Goal: Transaction & Acquisition: Purchase product/service

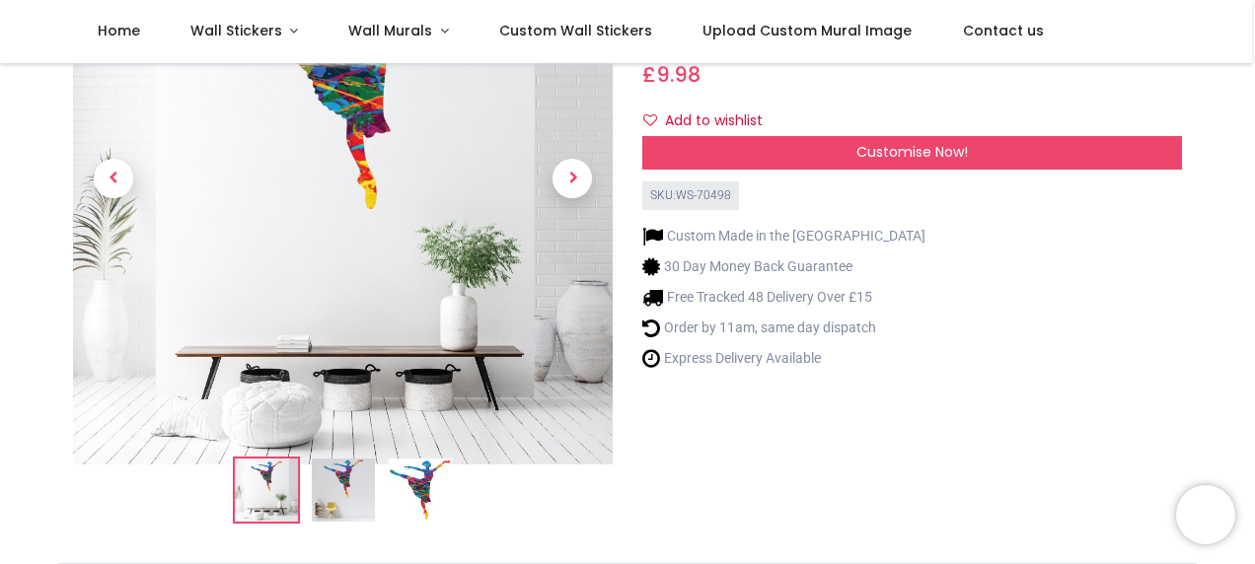
scroll to position [99, 0]
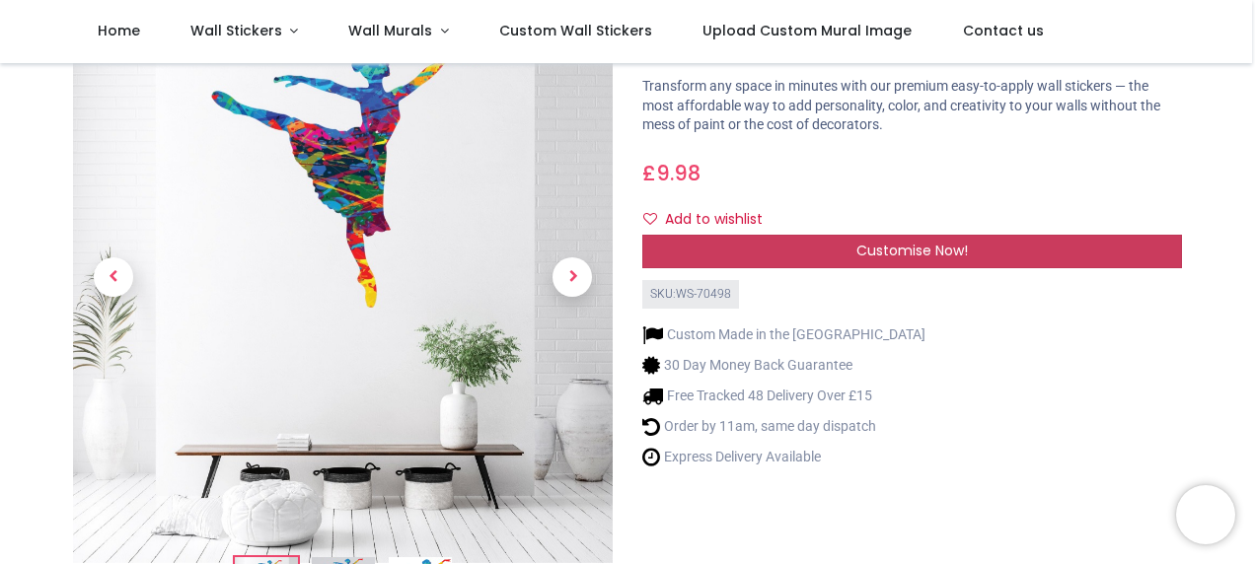
drag, startPoint x: 947, startPoint y: 244, endPoint x: 945, endPoint y: 258, distance: 14.9
click at [945, 258] on span "Customise Now!" at bounding box center [911, 251] width 111 height 20
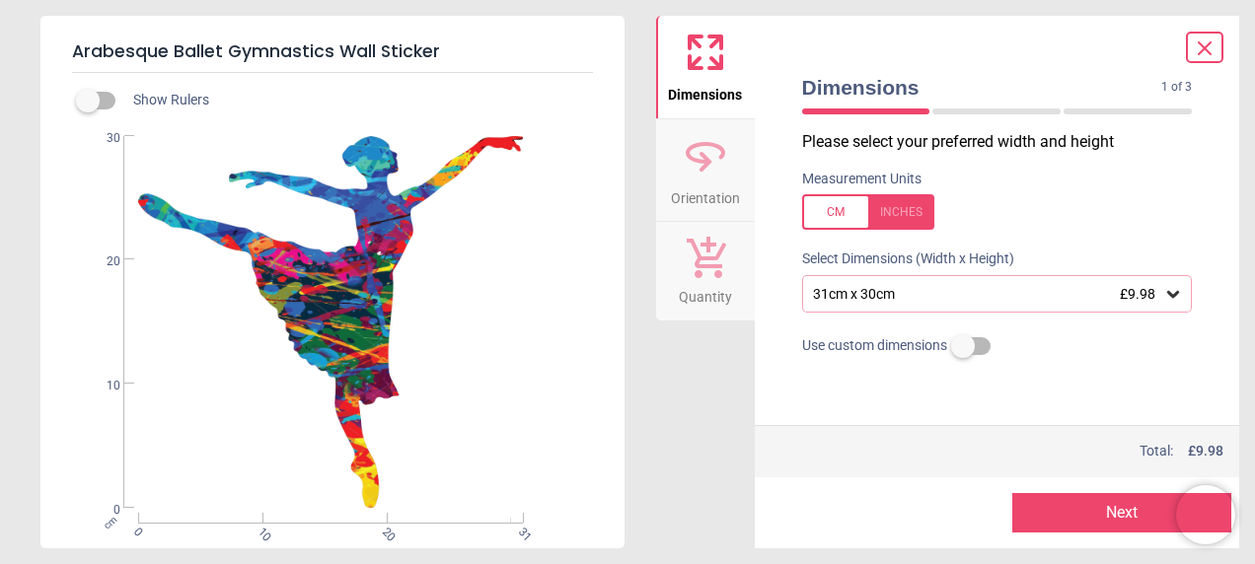
click at [679, 385] on div "Dimensions Orientation Quantity" at bounding box center [705, 282] width 99 height 533
click at [346, 268] on div "cm 0 10 20 31 0 10 20 30" at bounding box center [330, 322] width 580 height 372
click at [685, 425] on div "Dimensions Orientation Quantity" at bounding box center [705, 282] width 99 height 533
click at [1212, 51] on icon at bounding box center [1204, 48] width 24 height 24
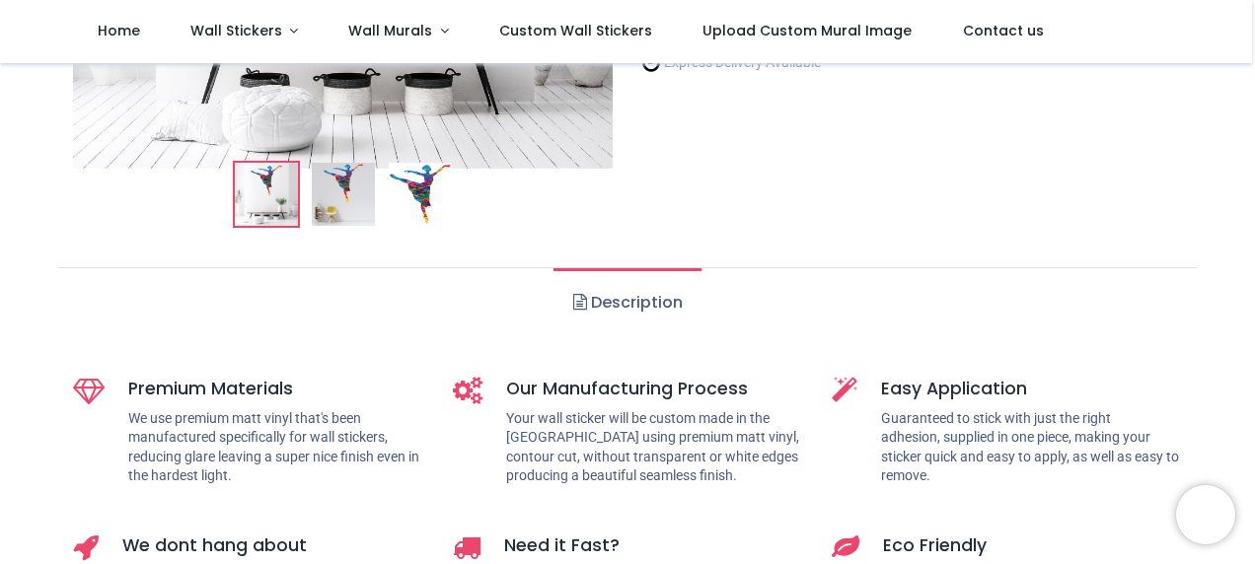
scroll to position [0, 0]
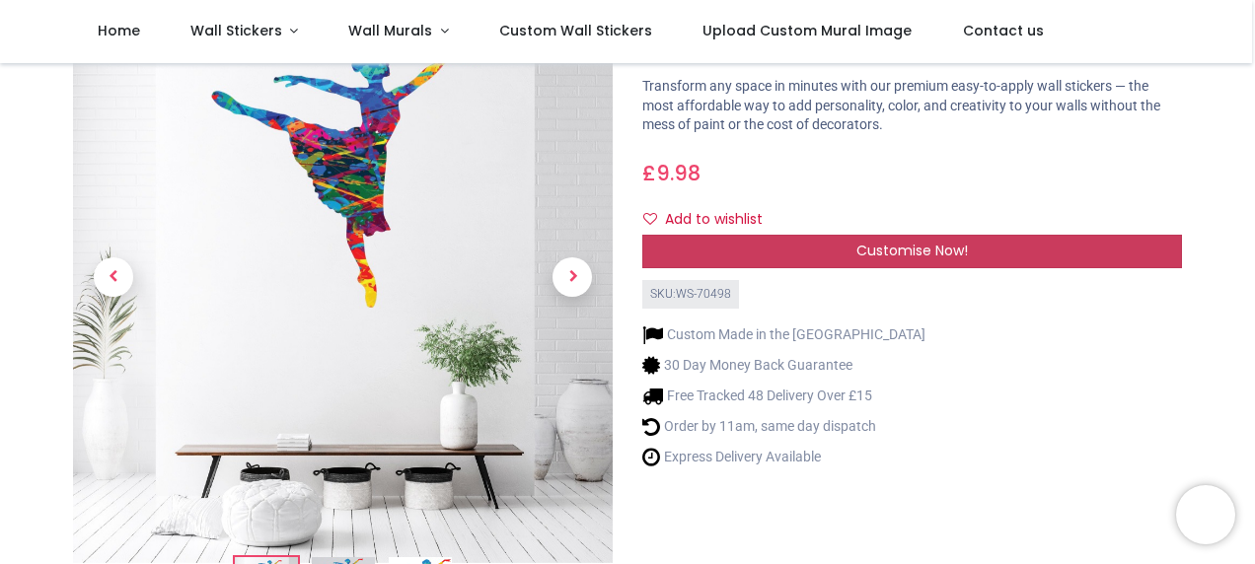
click at [982, 244] on div "Customise Now!" at bounding box center [911, 252] width 539 height 34
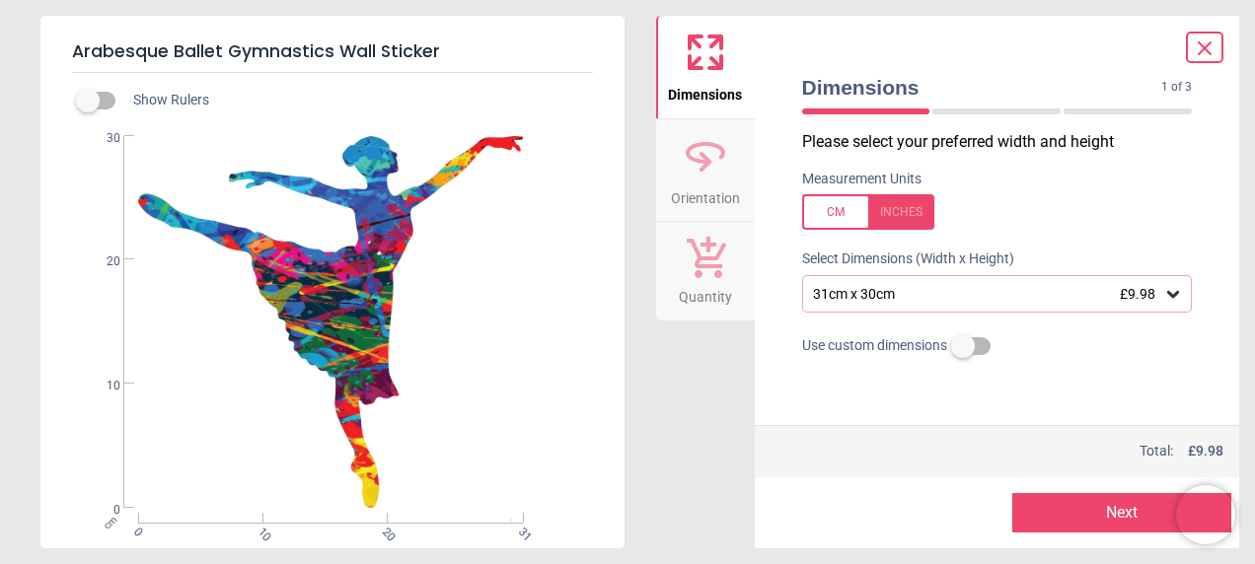
click at [1193, 42] on icon at bounding box center [1204, 48] width 24 height 24
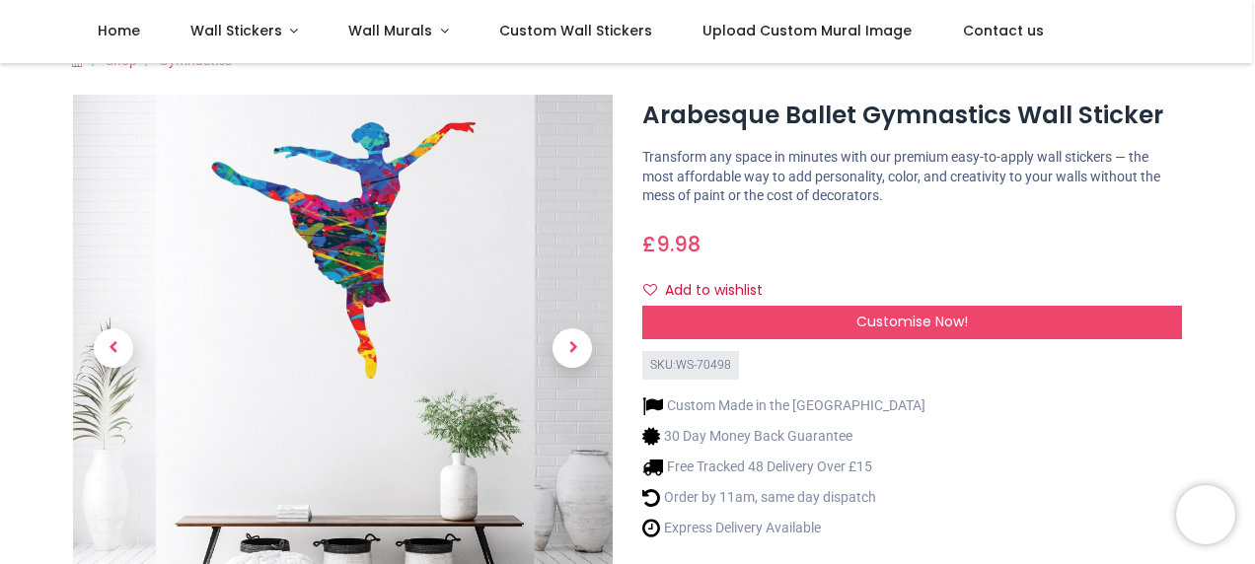
scroll to position [0, 0]
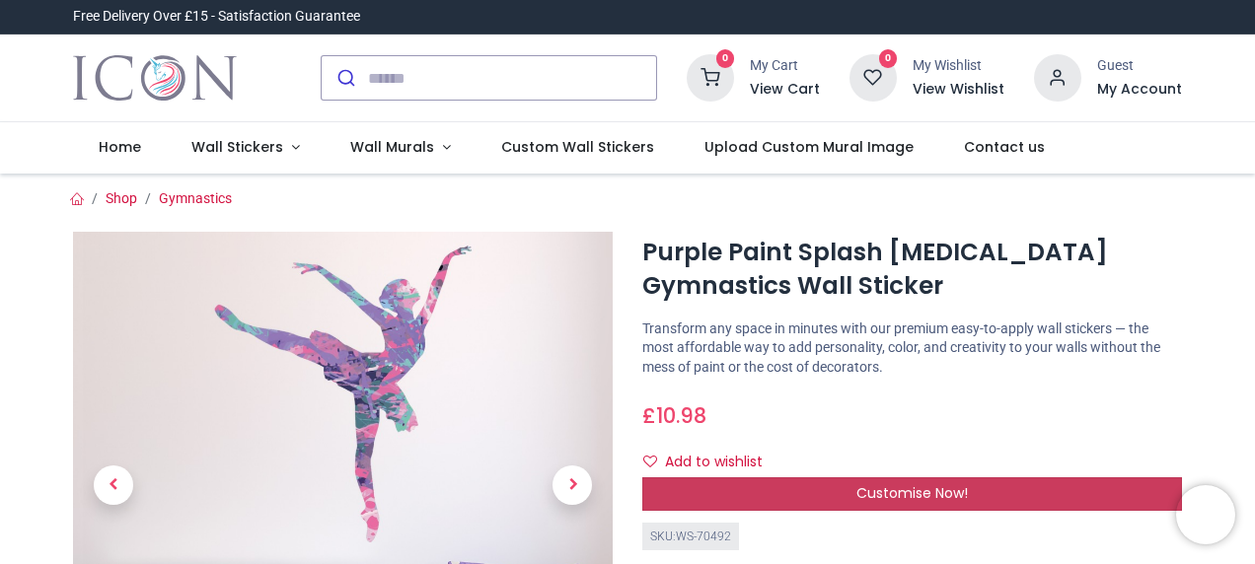
click at [762, 493] on div "Customise Now!" at bounding box center [911, 494] width 539 height 34
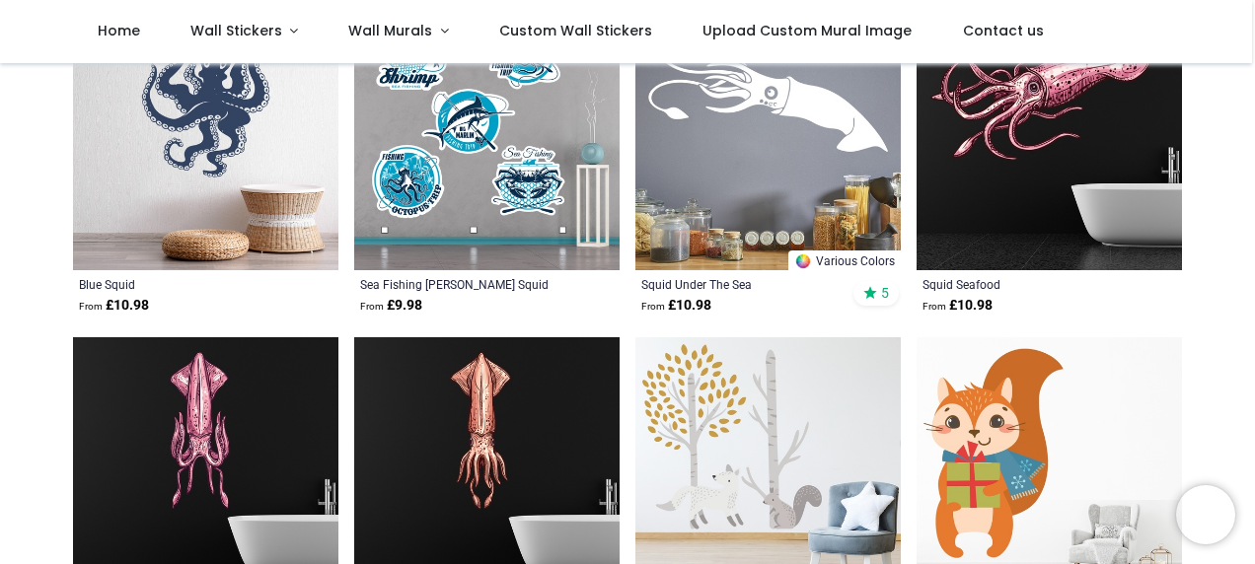
scroll to position [197, 0]
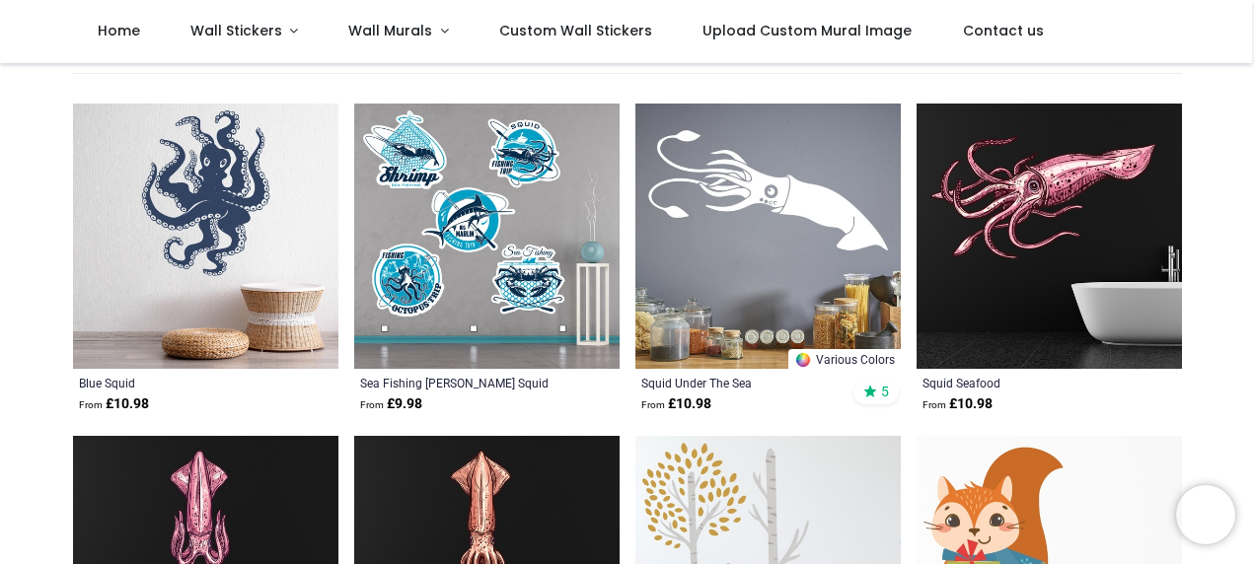
click at [800, 217] on img at bounding box center [767, 236] width 265 height 265
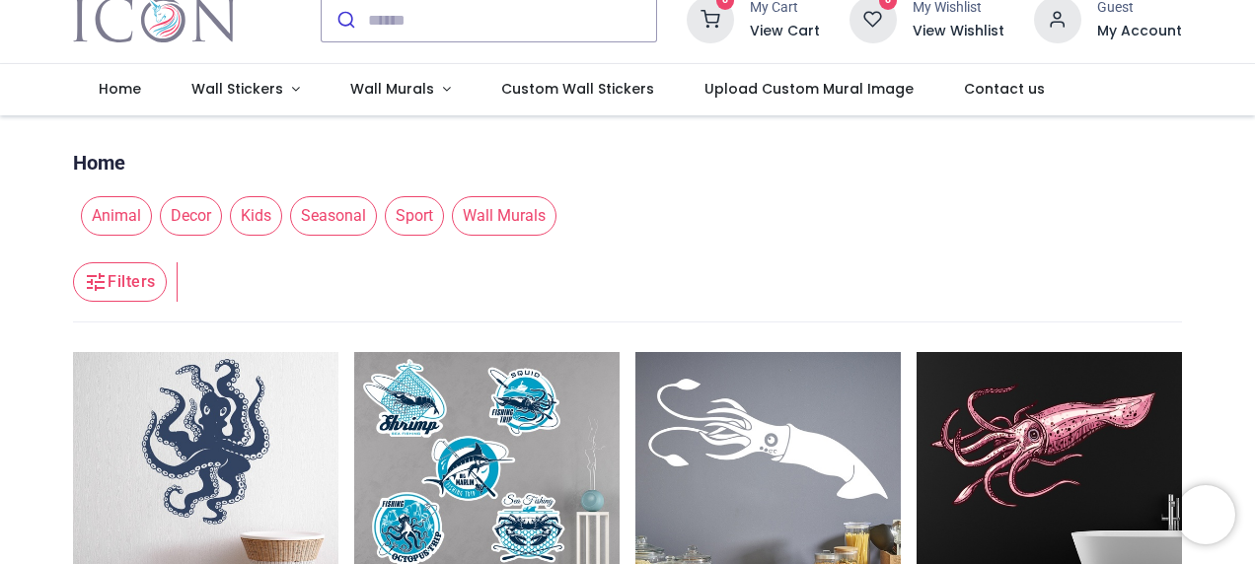
scroll to position [0, 0]
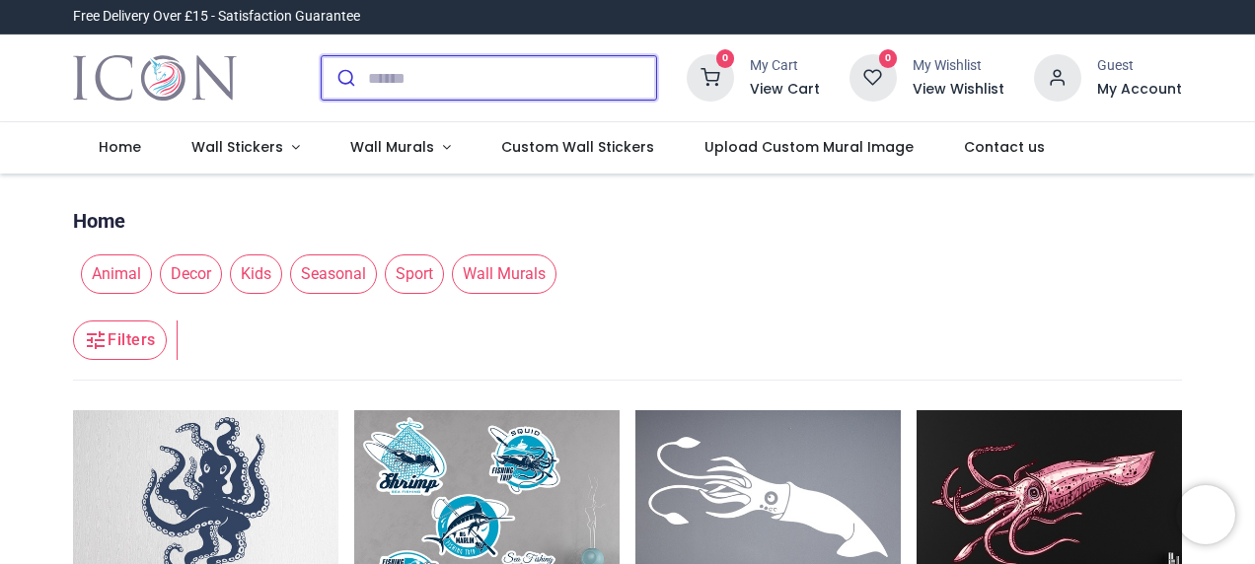
click at [392, 92] on input "search" at bounding box center [512, 77] width 288 height 43
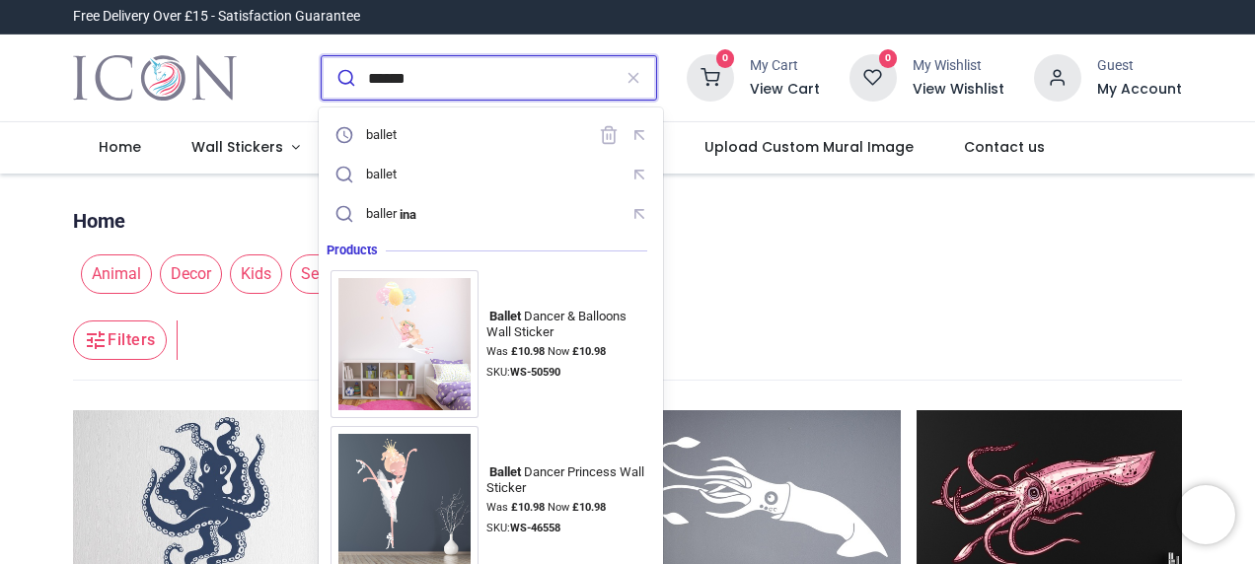
type input "******"
click at [322, 56] on button "submit" at bounding box center [345, 77] width 46 height 43
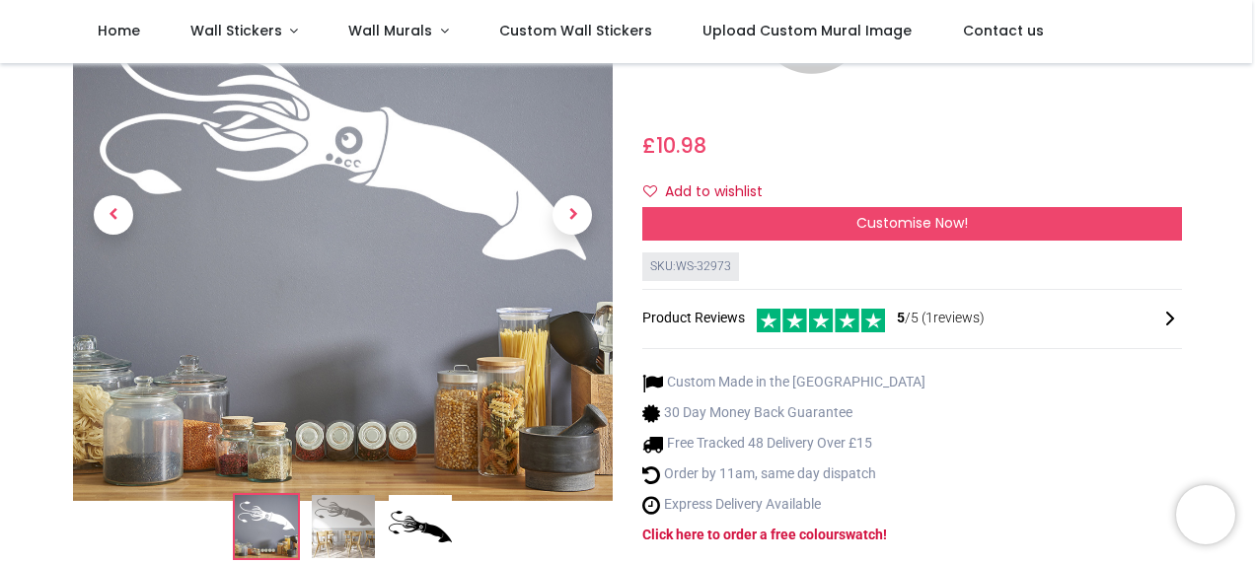
scroll to position [197, 0]
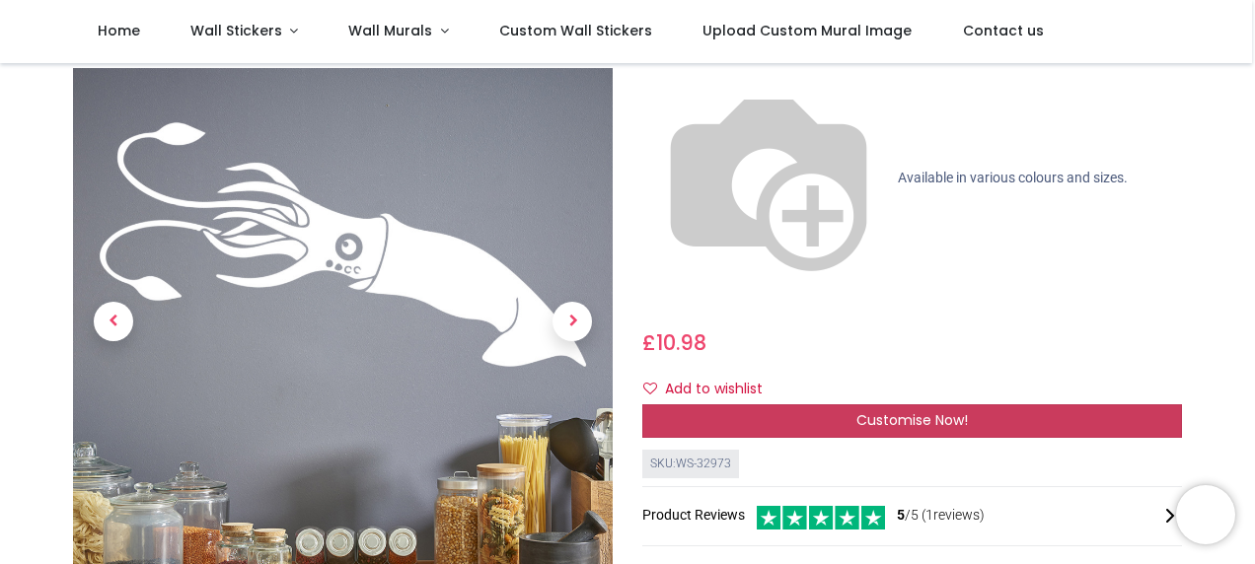
click at [856, 410] on span "Customise Now!" at bounding box center [911, 420] width 111 height 20
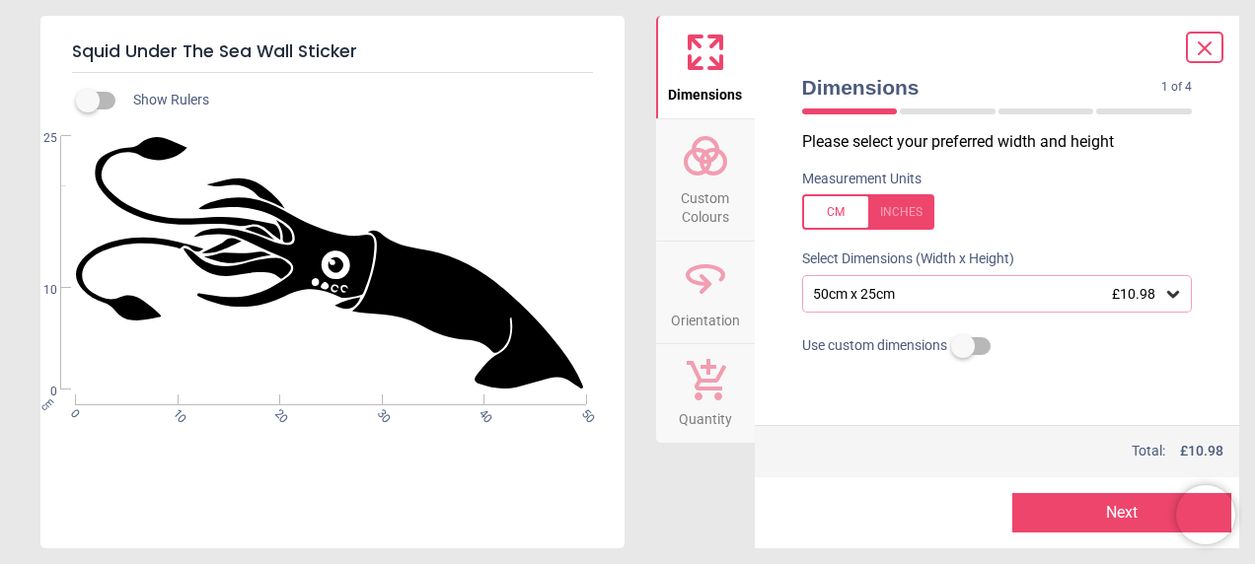
click at [701, 183] on span "Custom Colours" at bounding box center [705, 203] width 95 height 48
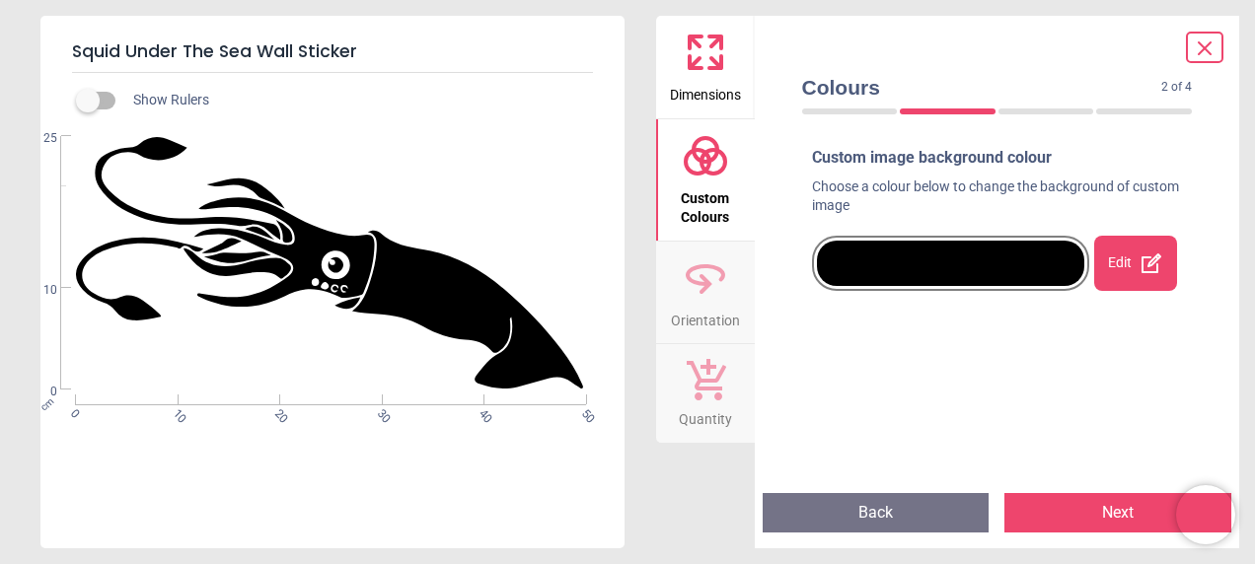
click at [1139, 272] on icon at bounding box center [1151, 263] width 24 height 24
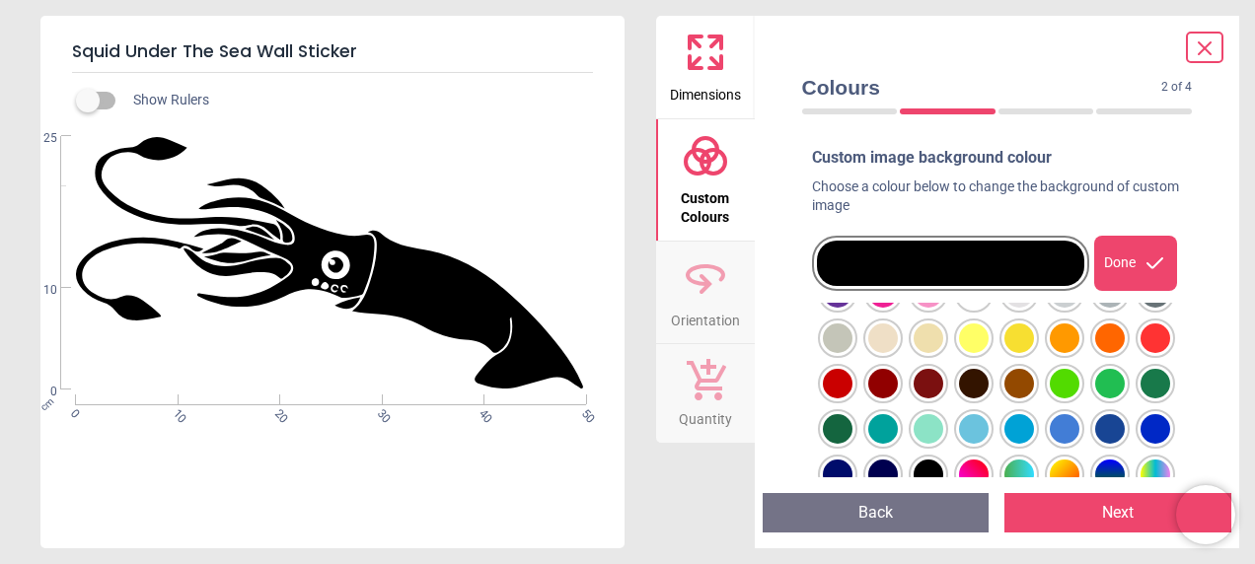
scroll to position [99, 0]
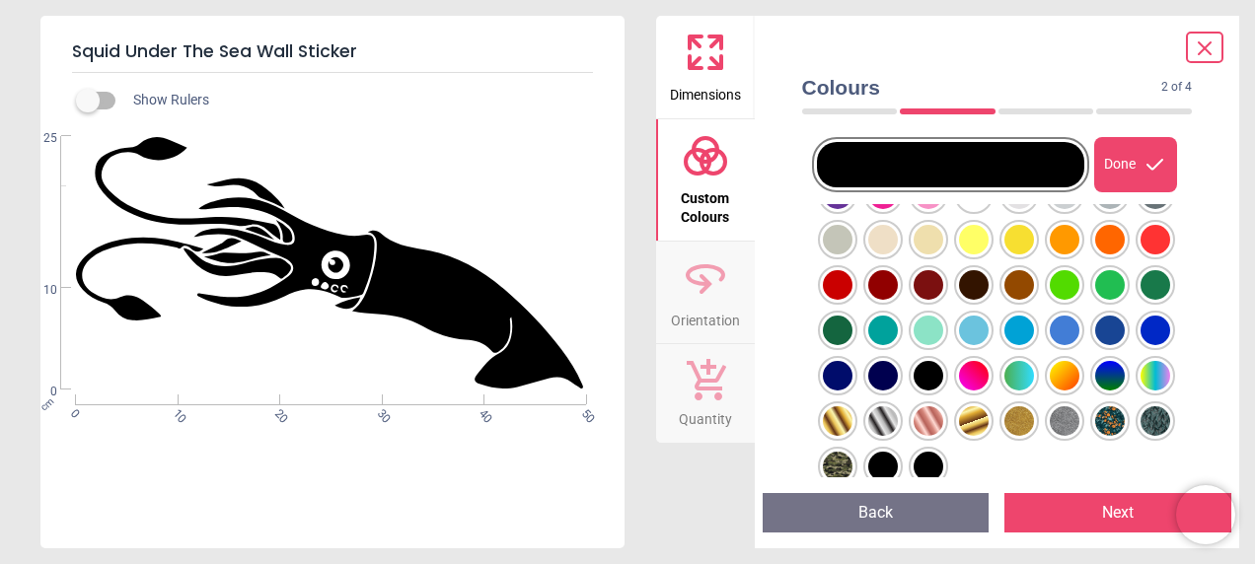
click at [852, 209] on div at bounding box center [838, 194] width 30 height 30
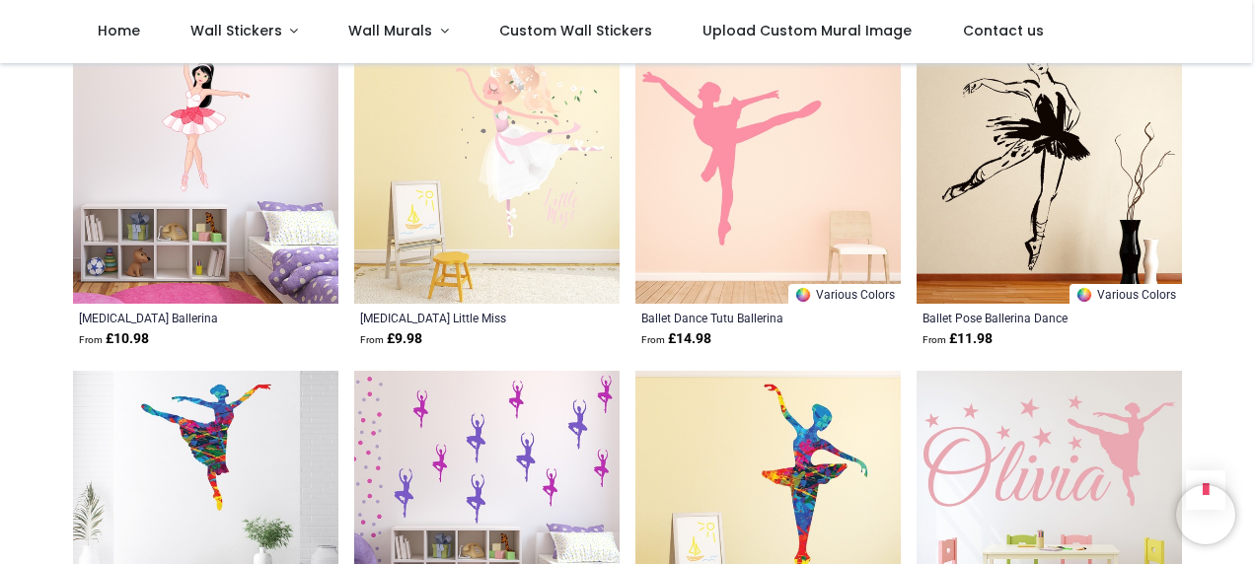
scroll to position [2156, 0]
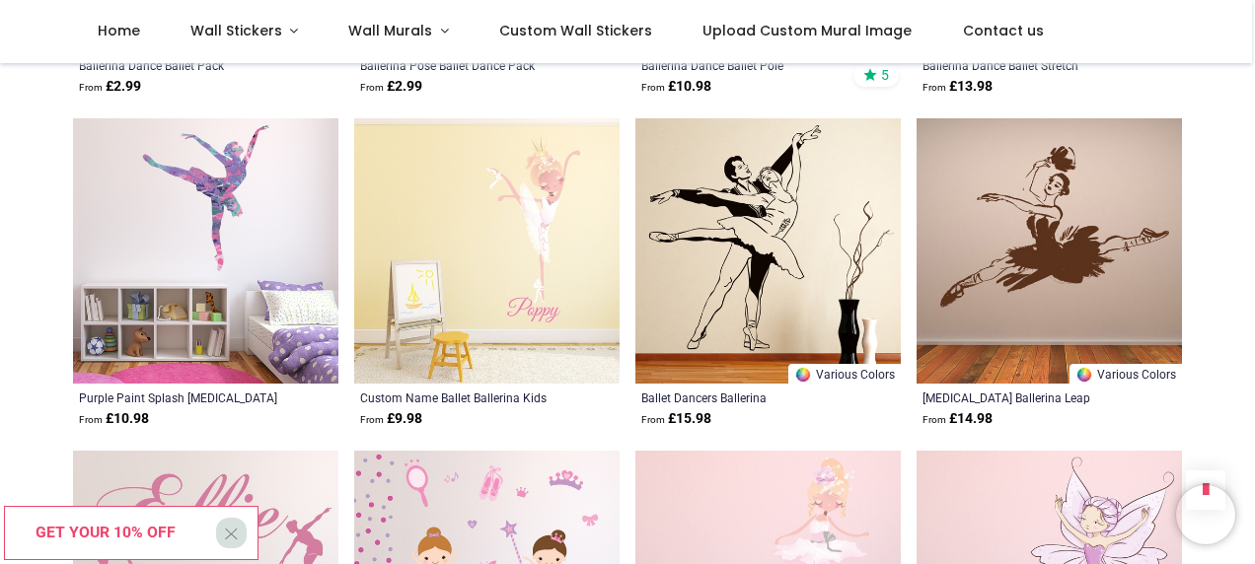
scroll to position [3142, 0]
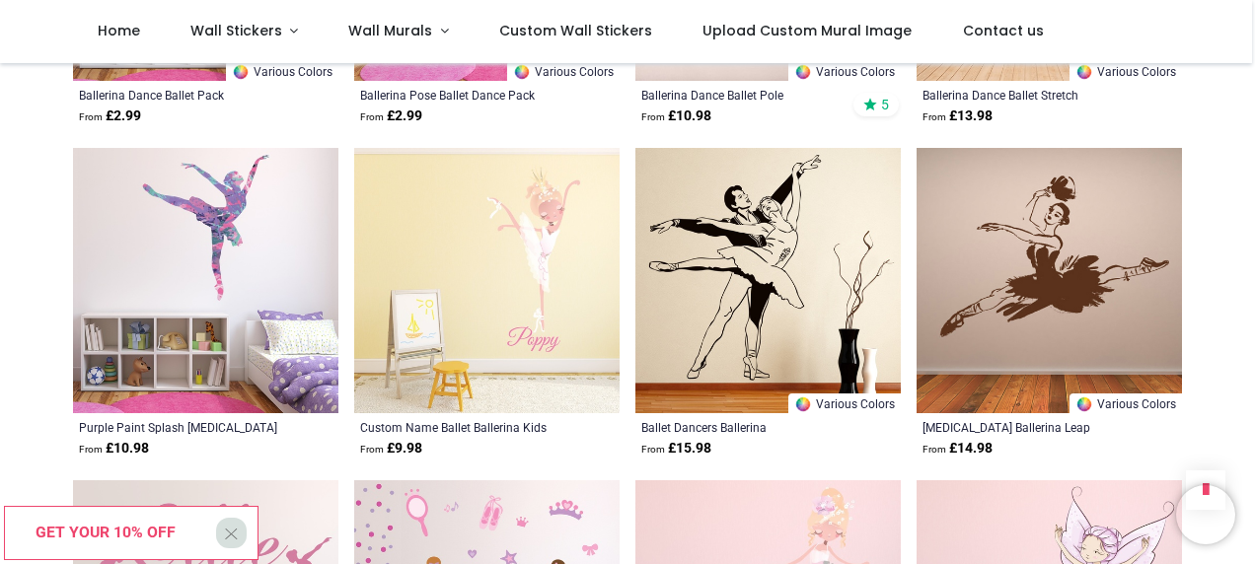
click at [254, 221] on img at bounding box center [205, 280] width 265 height 265
click at [240, 293] on img at bounding box center [205, 280] width 265 height 265
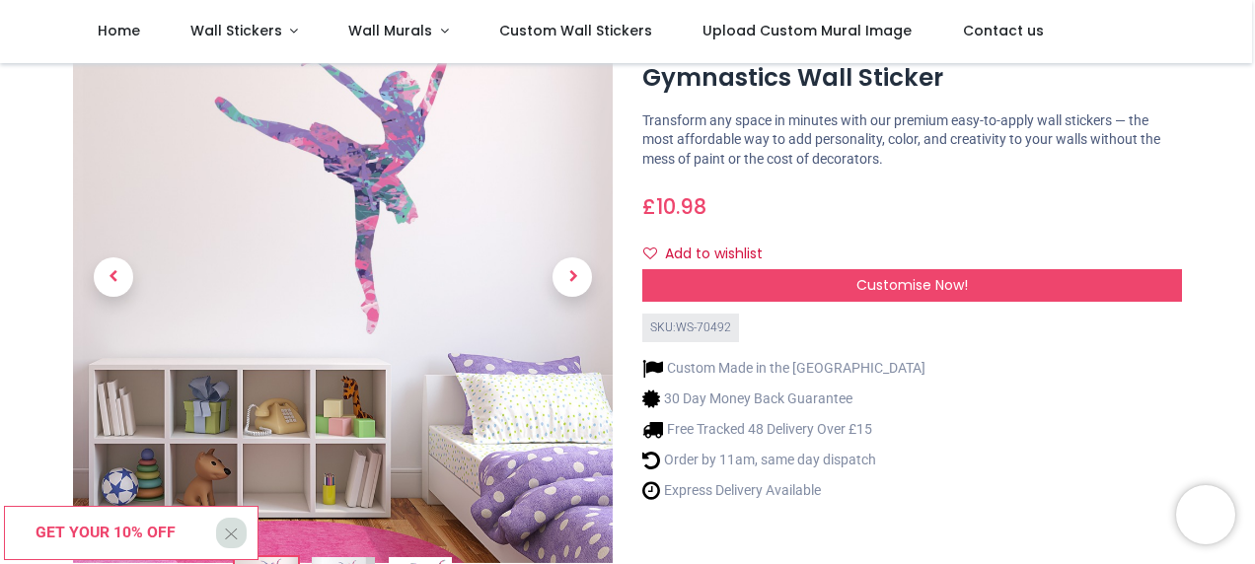
scroll to position [99, 0]
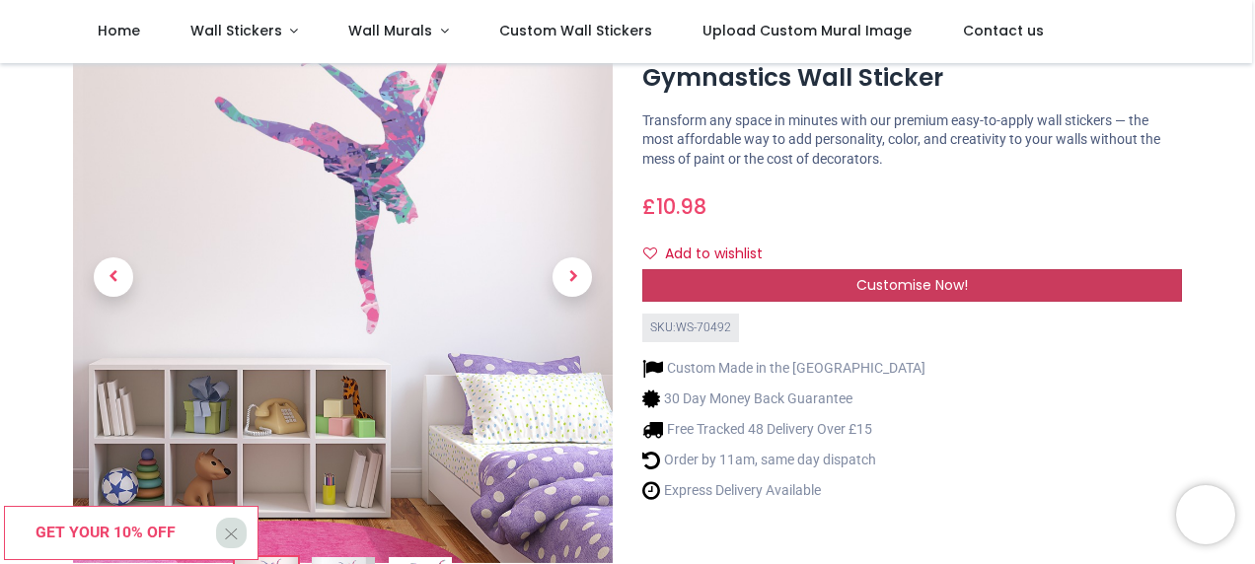
click at [921, 280] on span "Customise Now!" at bounding box center [911, 285] width 111 height 20
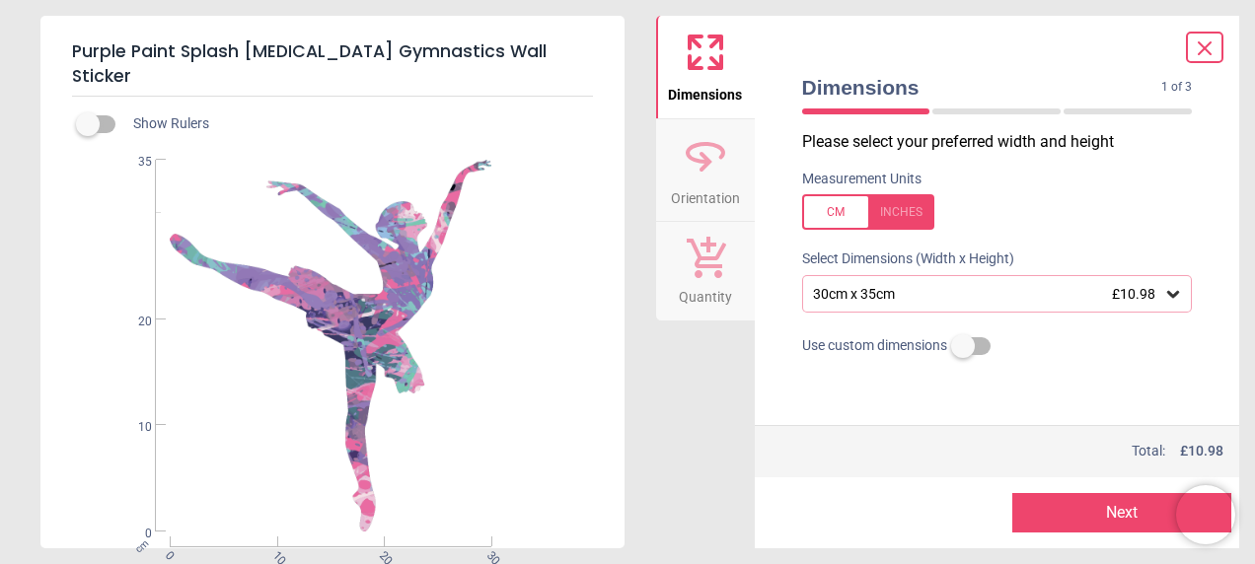
click at [916, 288] on div "30cm x 35cm £10.98" at bounding box center [987, 294] width 353 height 17
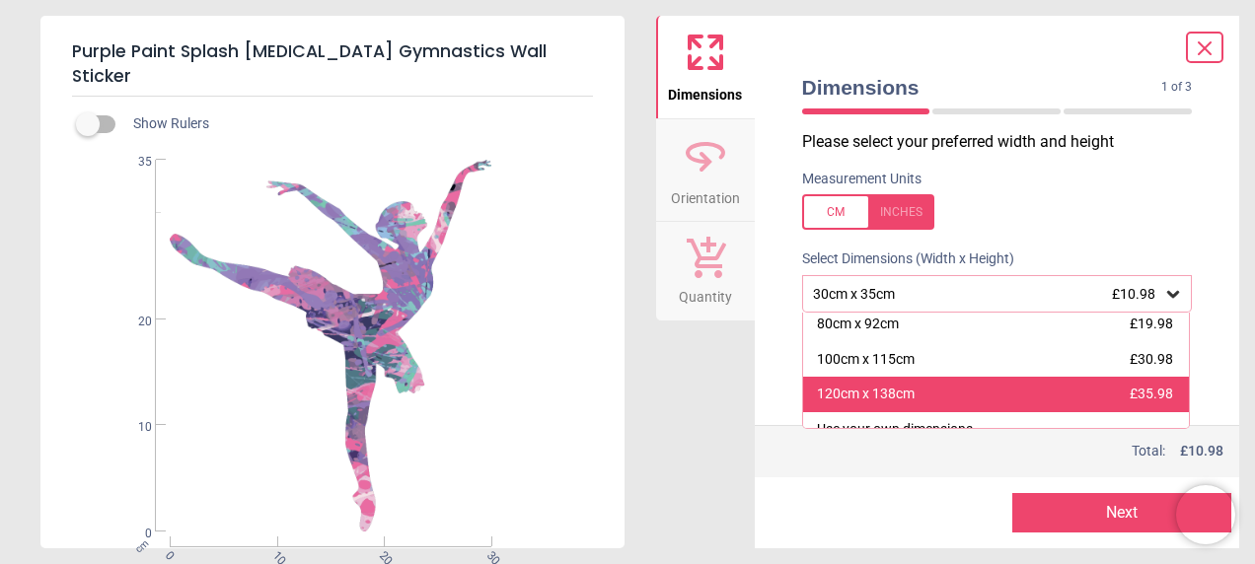
scroll to position [200, 0]
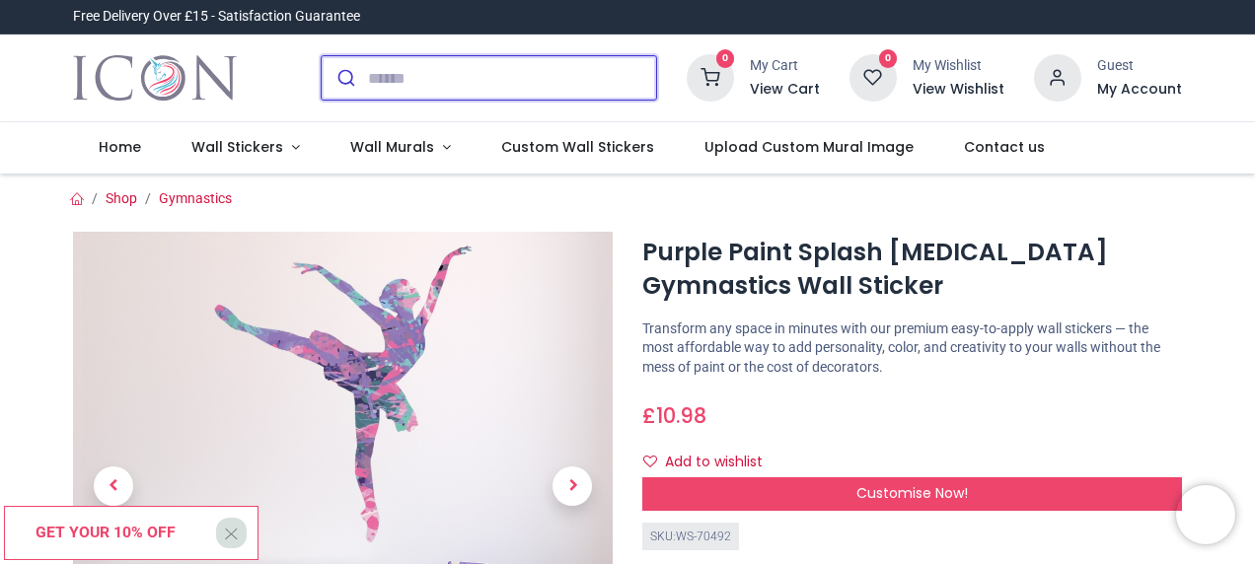
click at [387, 85] on input "search" at bounding box center [512, 77] width 288 height 43
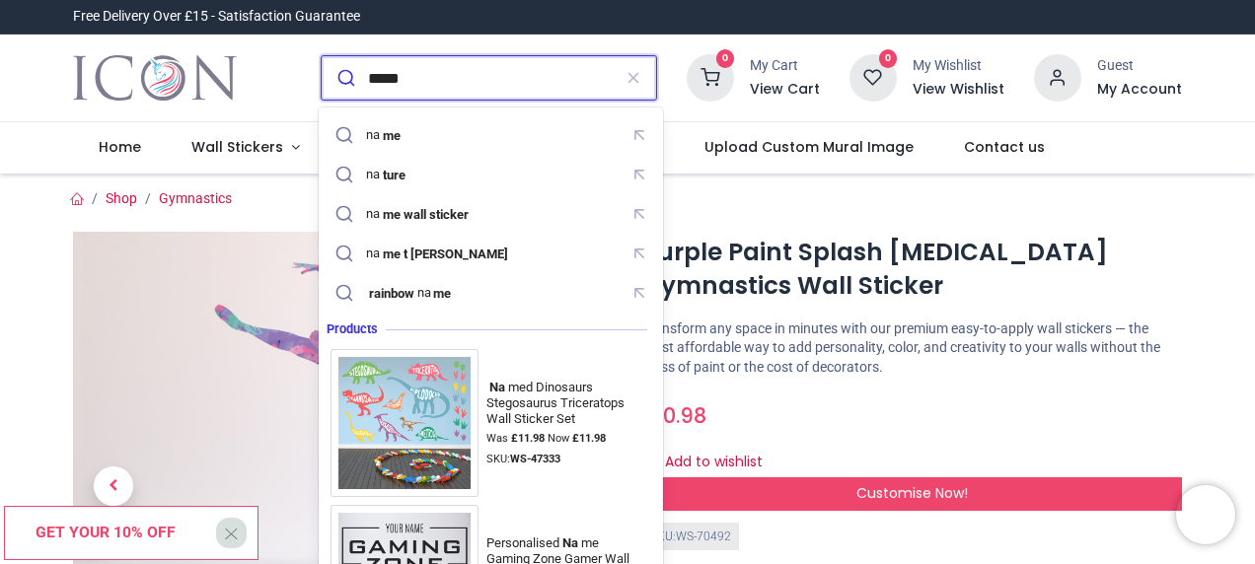
type input "*****"
click at [322, 56] on button "submit" at bounding box center [345, 77] width 46 height 43
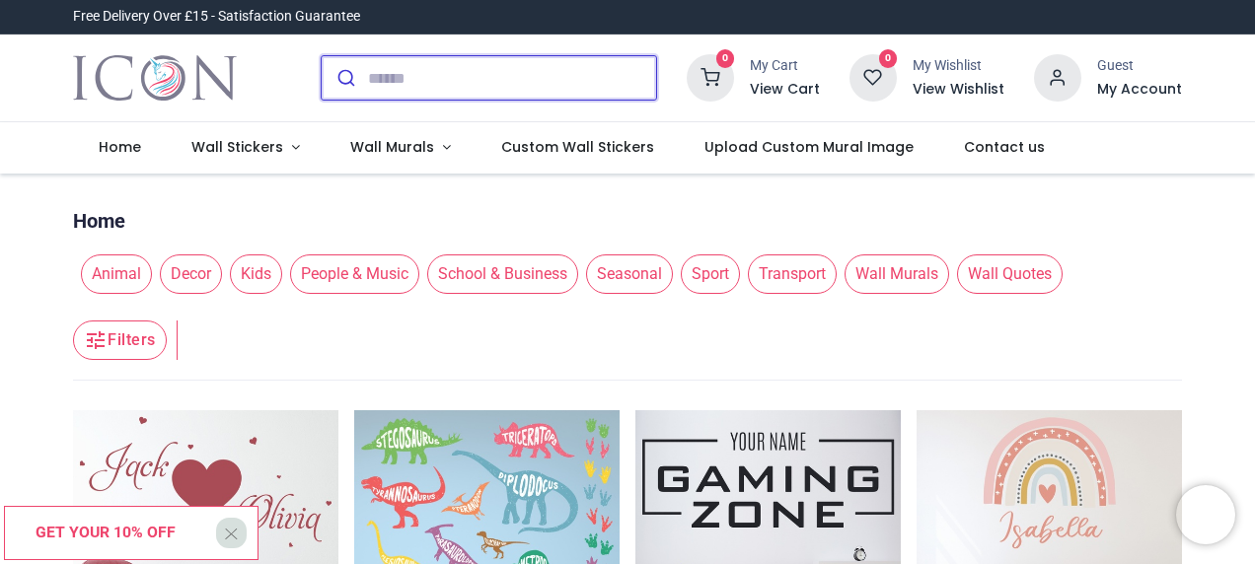
click at [452, 89] on input "search" at bounding box center [512, 77] width 288 height 43
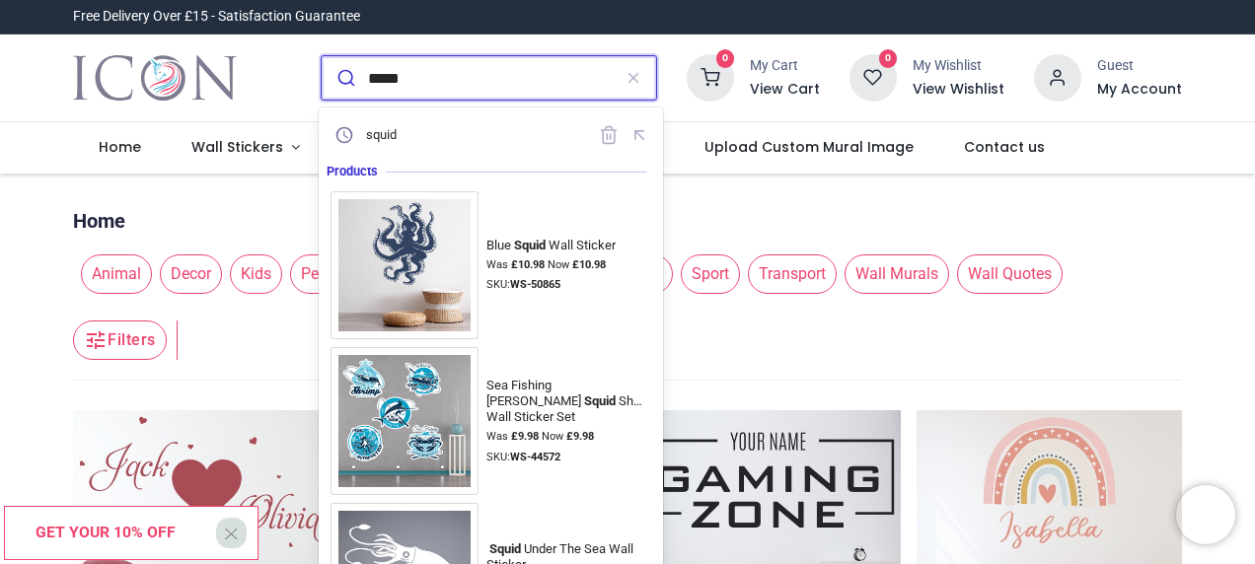
type input "*****"
click at [322, 56] on button "submit" at bounding box center [345, 77] width 46 height 43
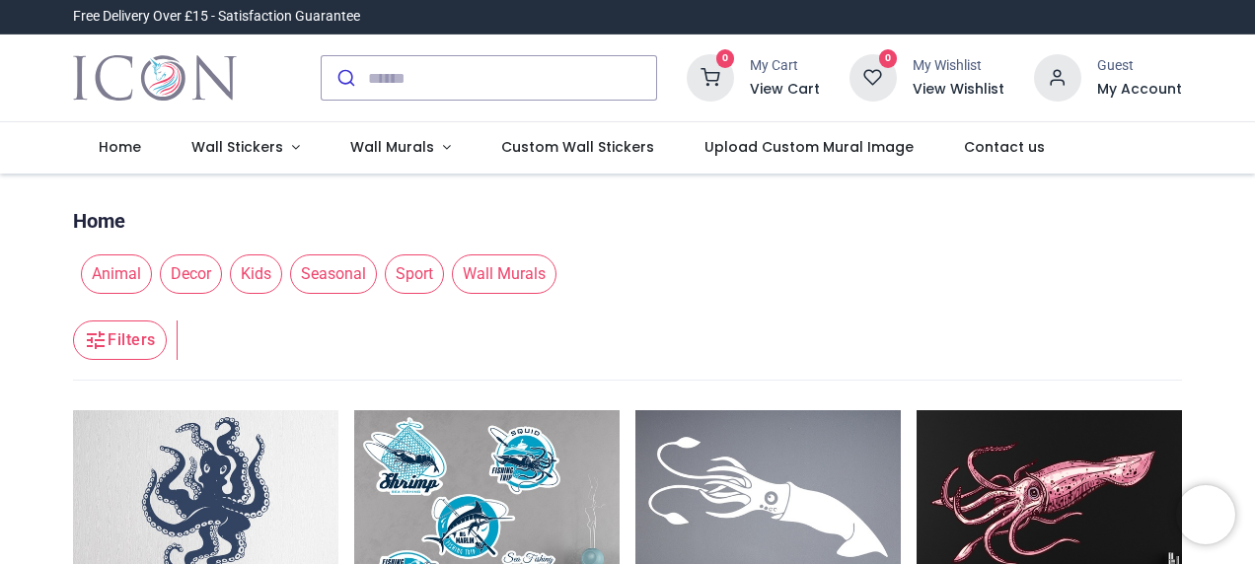
click at [740, 428] on img at bounding box center [767, 542] width 265 height 265
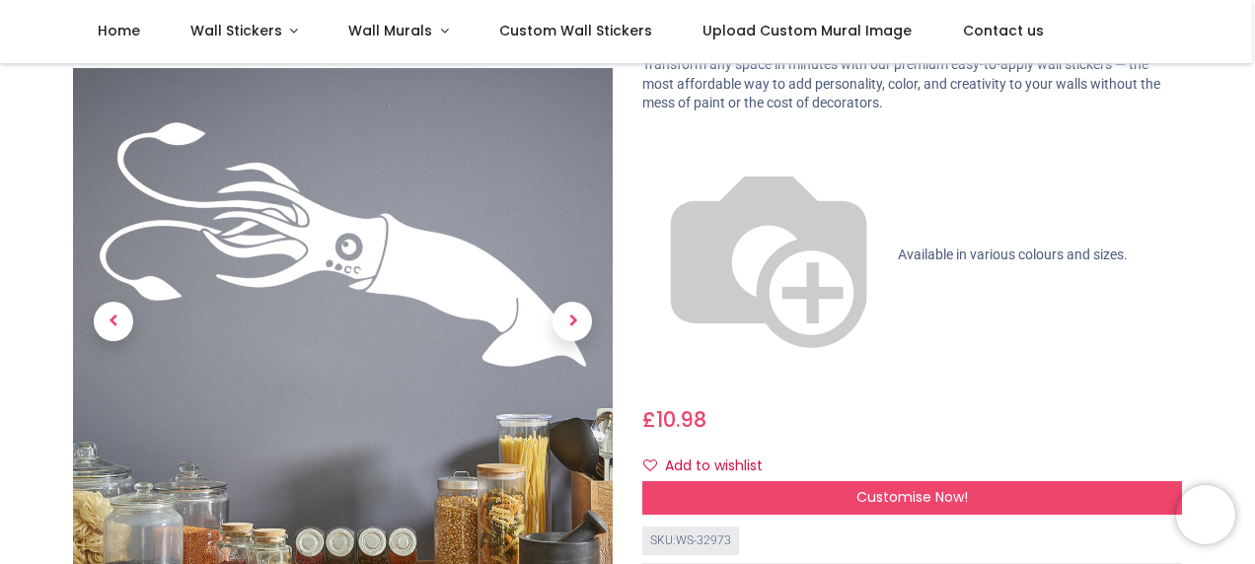
scroll to position [99, 0]
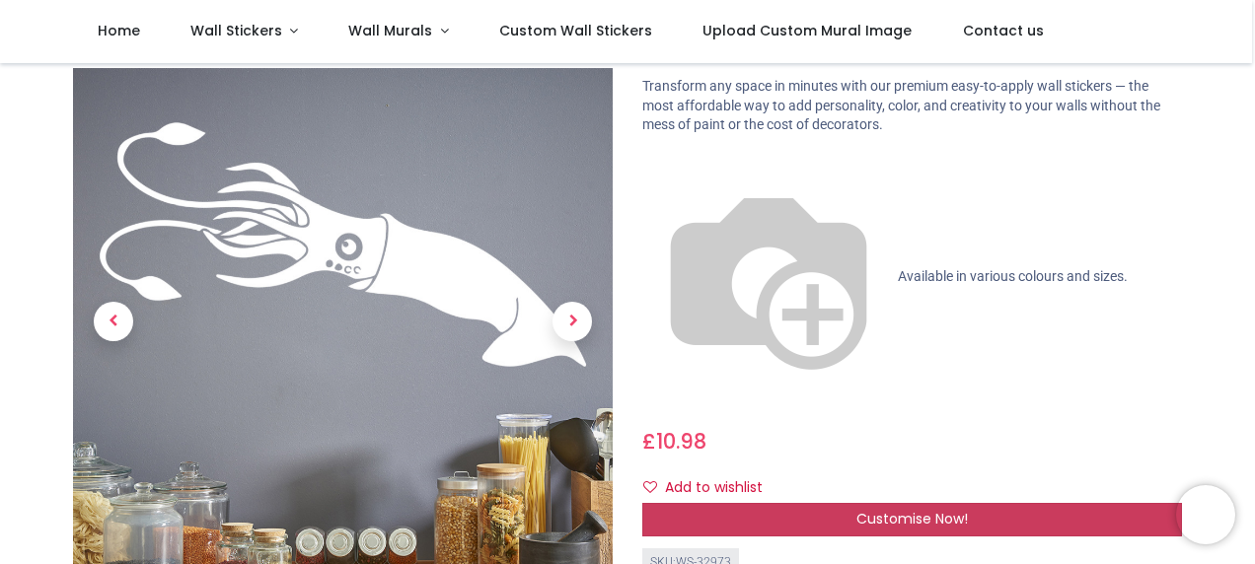
click at [783, 503] on div "Customise Now!" at bounding box center [911, 520] width 539 height 34
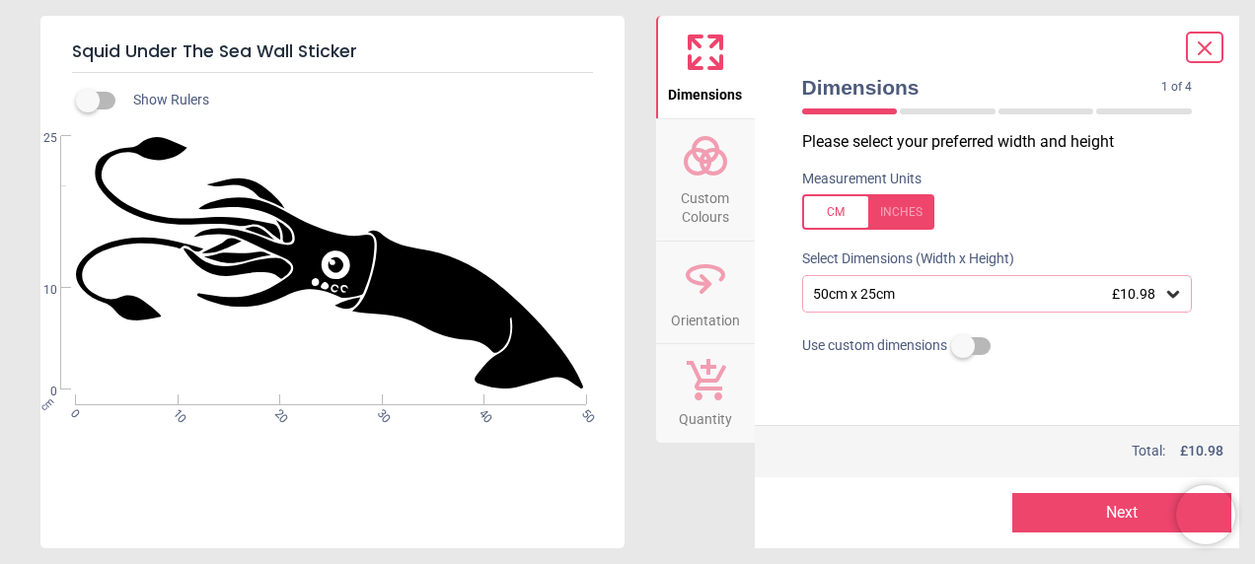
click at [727, 205] on span "Custom Colours" at bounding box center [705, 203] width 95 height 48
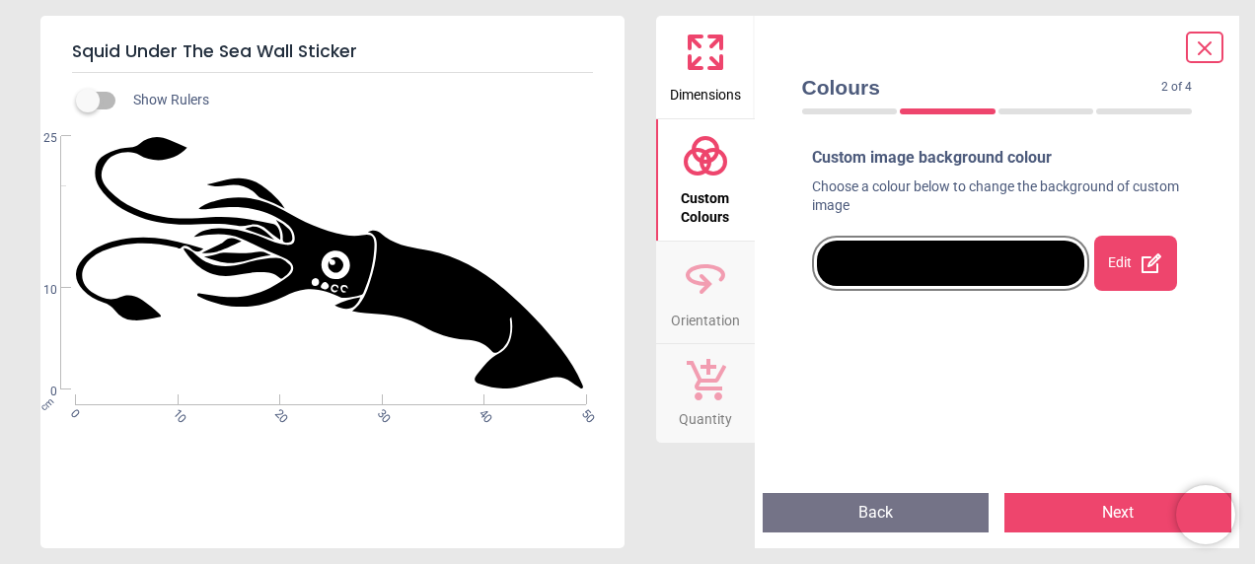
click at [1119, 275] on div "Edit" at bounding box center [1135, 263] width 83 height 55
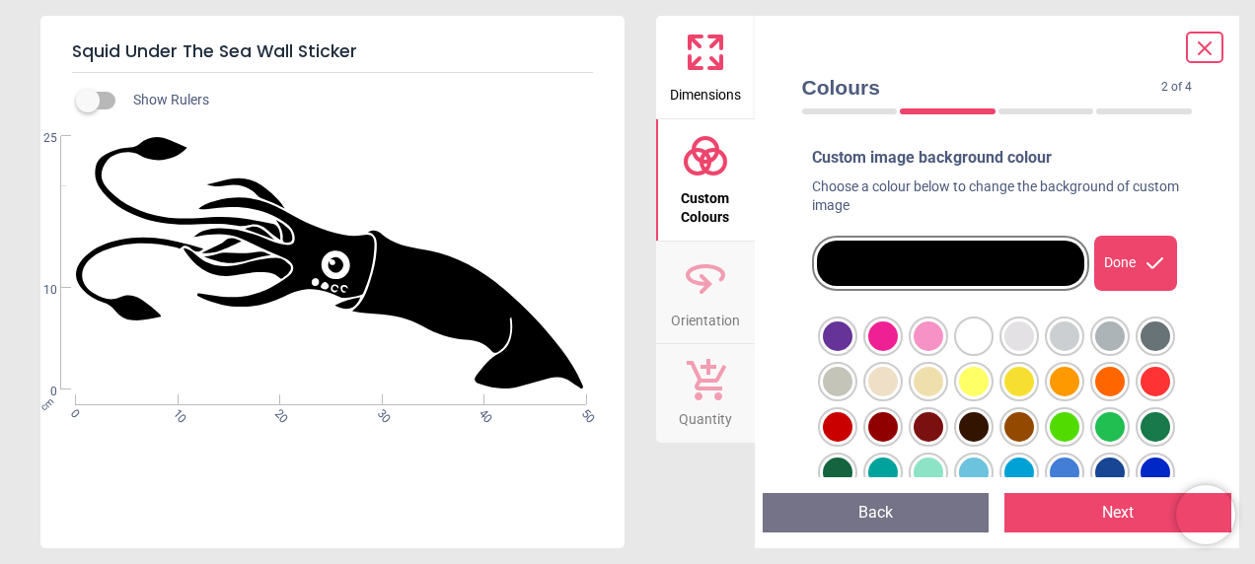
scroll to position [89, 0]
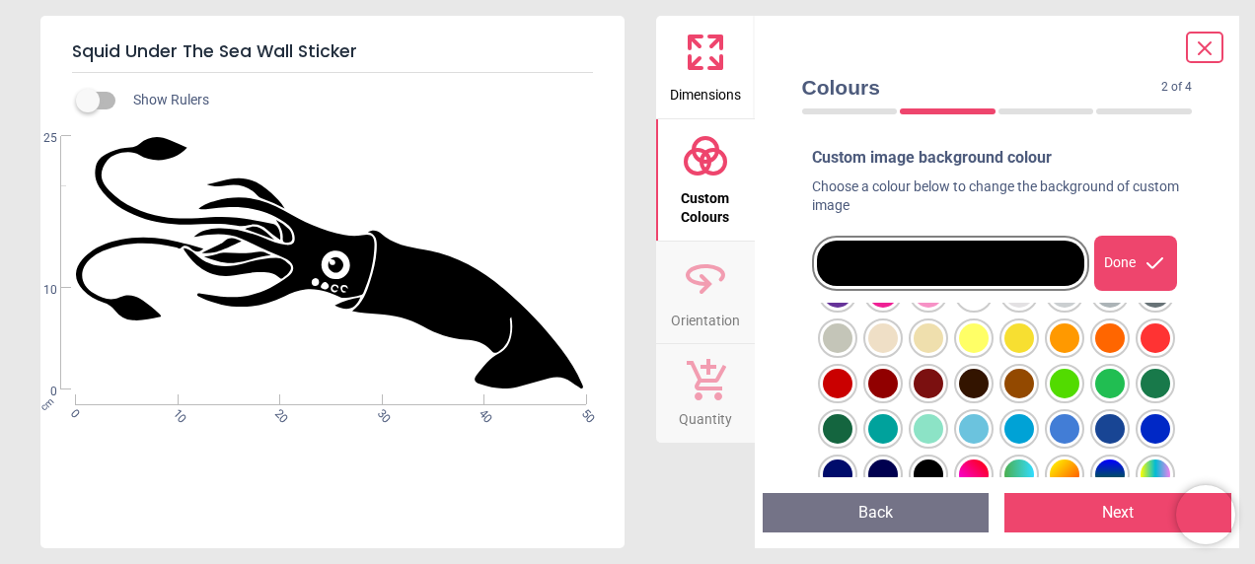
click at [852, 308] on div at bounding box center [838, 293] width 30 height 30
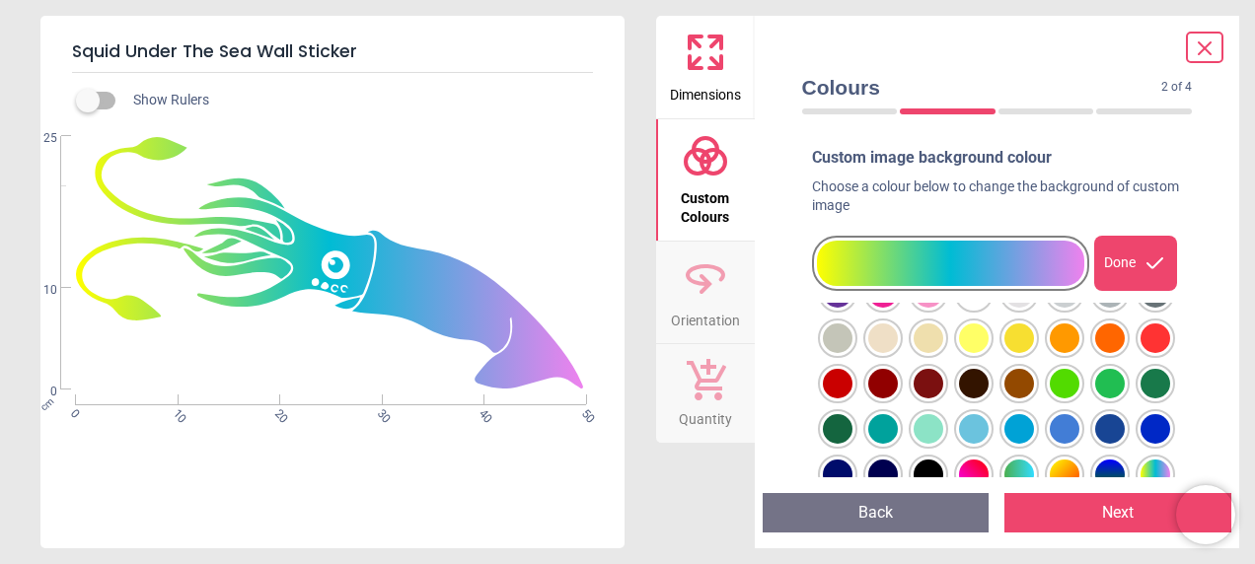
click at [1133, 268] on div "Done" at bounding box center [1135, 263] width 83 height 55
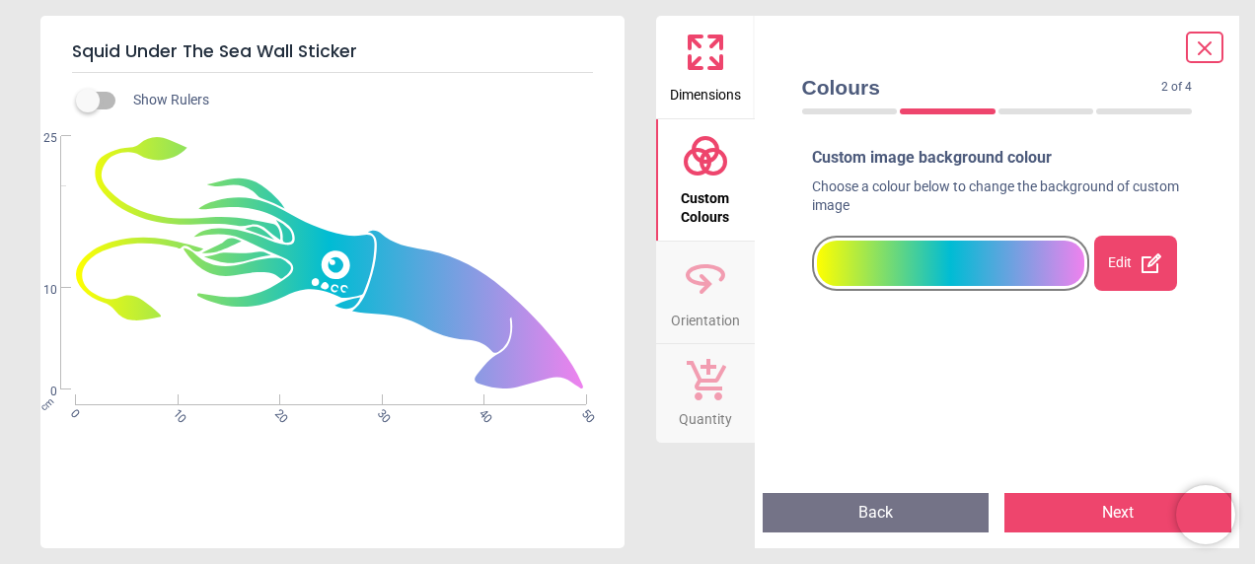
click at [1071, 511] on button "Next" at bounding box center [1117, 512] width 227 height 39
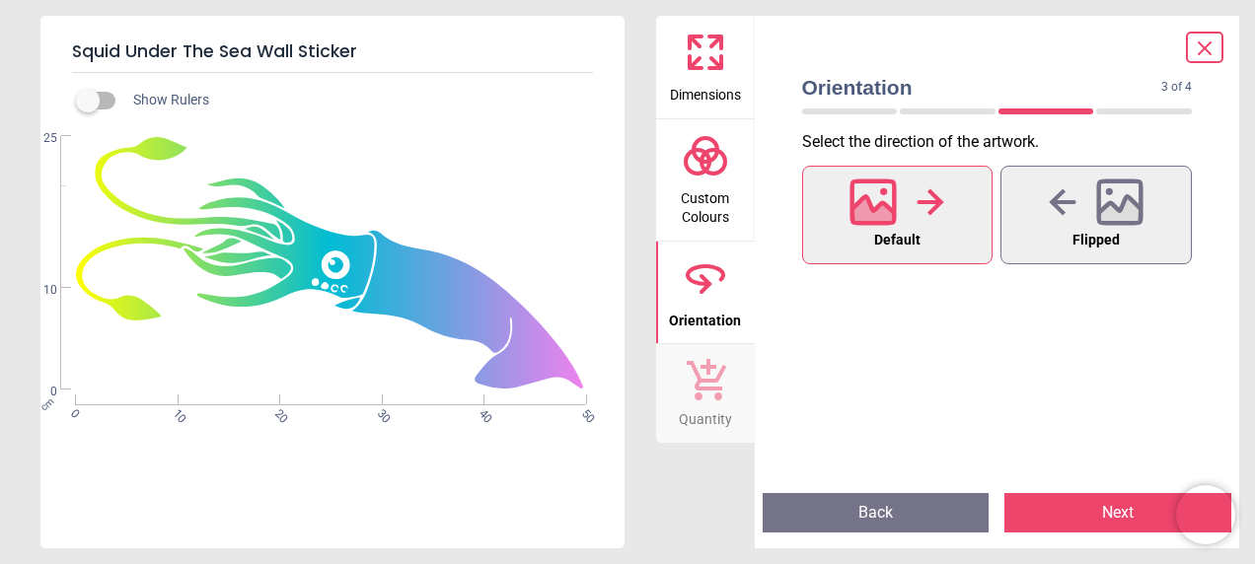
click at [707, 58] on icon at bounding box center [705, 52] width 47 height 47
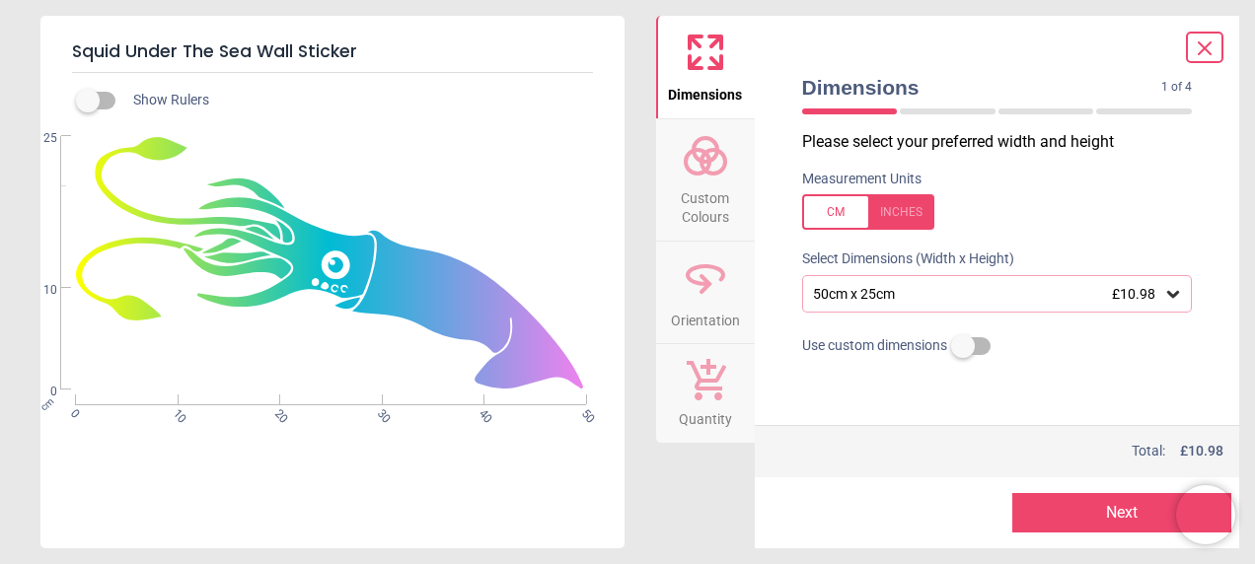
click at [1065, 302] on div "50cm x 25cm £10.98" at bounding box center [987, 294] width 353 height 17
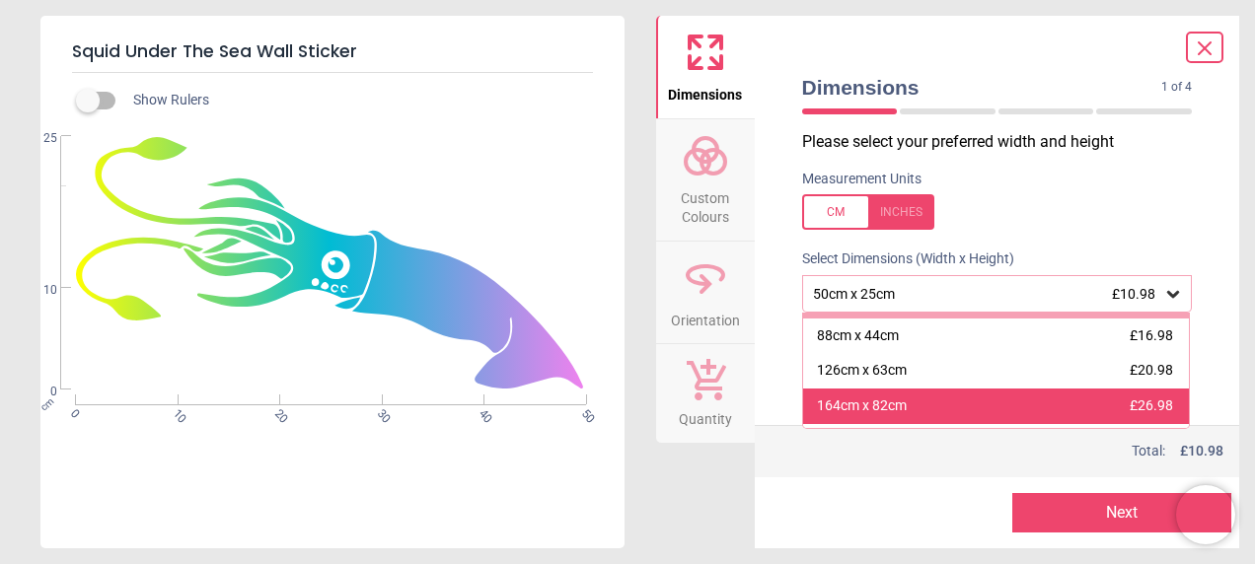
scroll to position [0, 0]
